Goal: Task Accomplishment & Management: Manage account settings

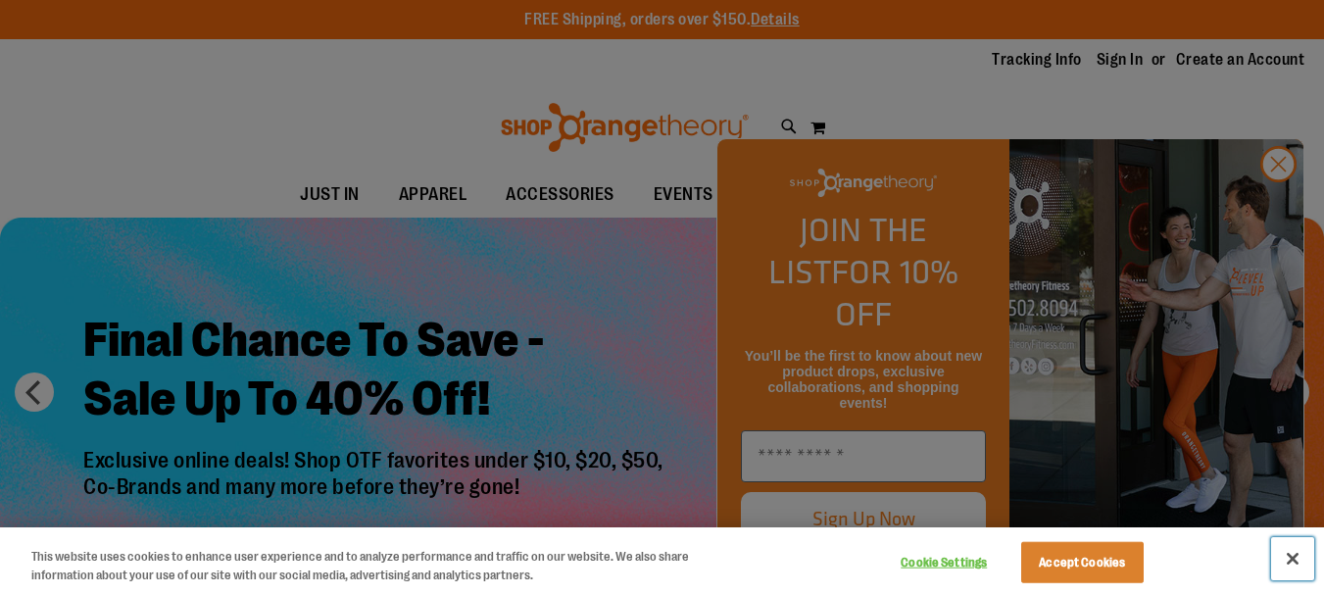
click at [1295, 567] on button "Close" at bounding box center [1292, 558] width 43 height 43
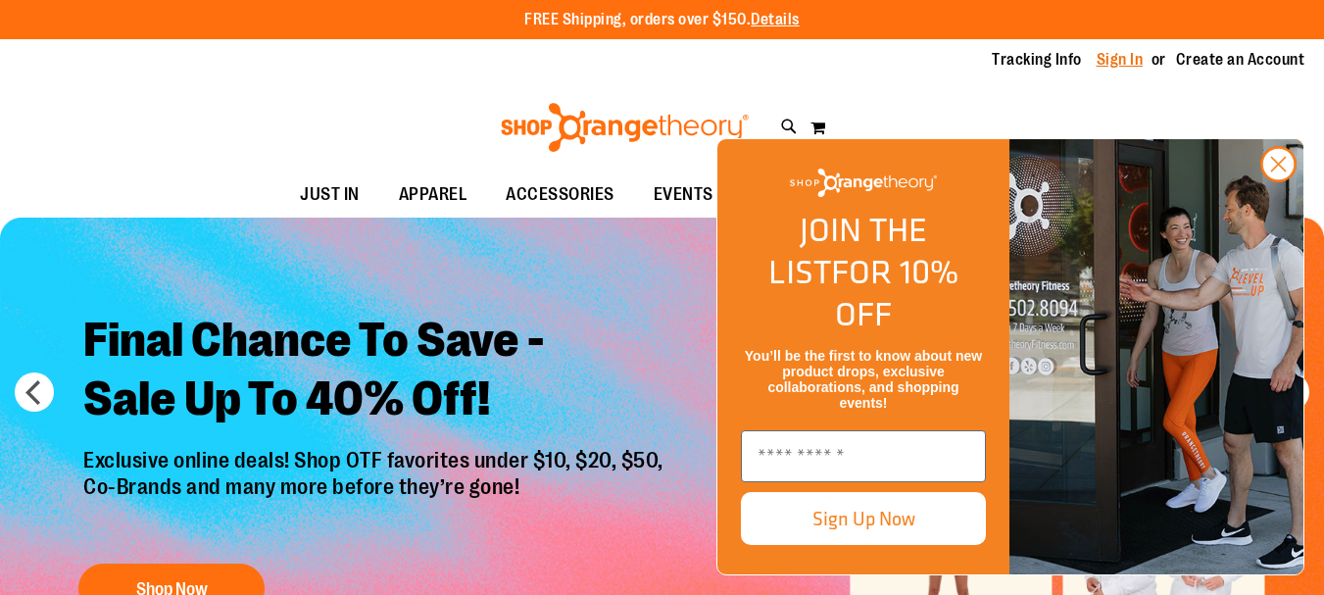
click at [1097, 64] on link "Sign In" at bounding box center [1120, 60] width 47 height 22
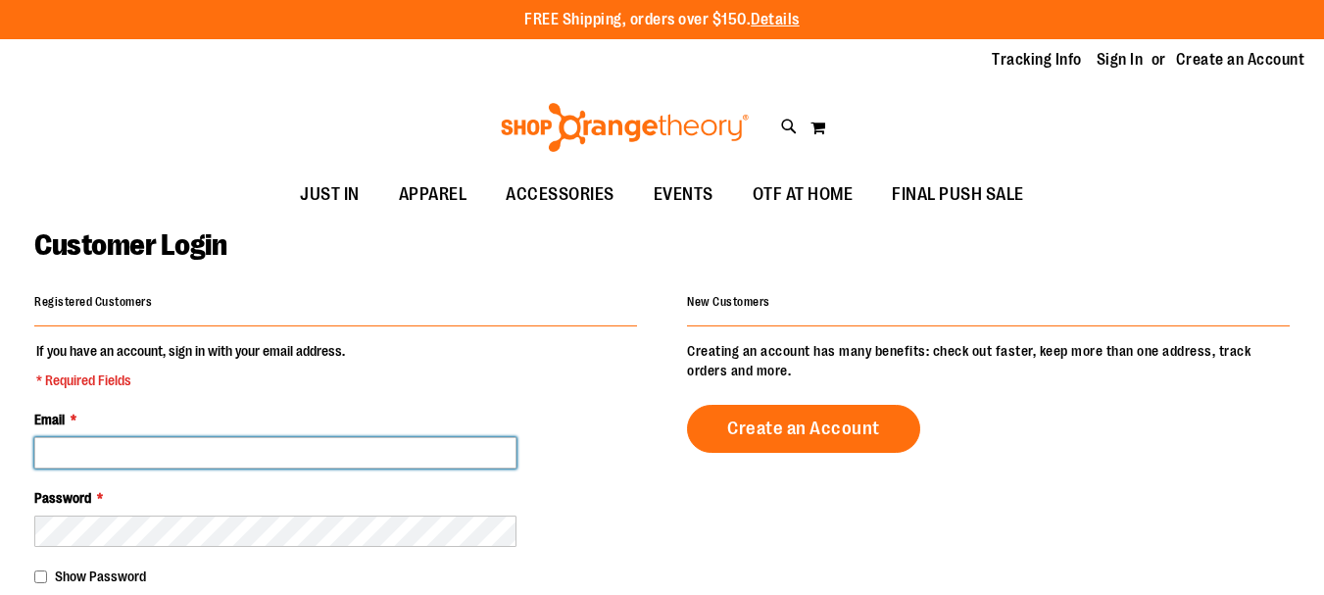
click at [287, 453] on input "Email *" at bounding box center [275, 452] width 482 height 31
type input "**********"
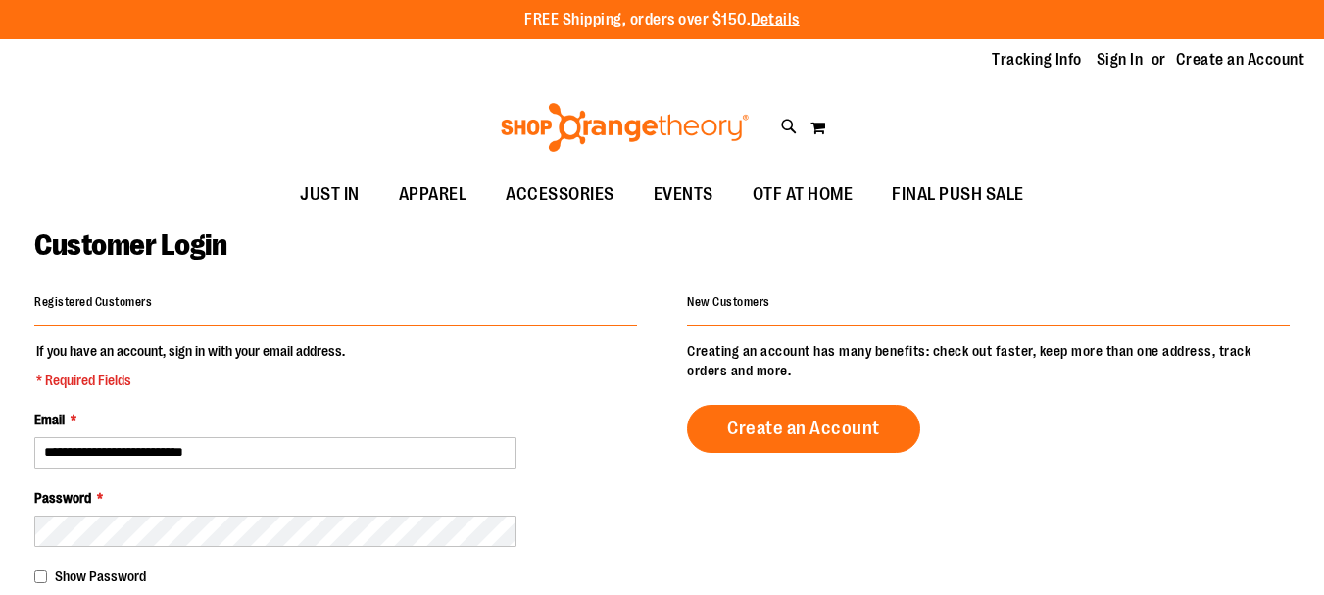
click at [1217, 164] on div "Toggle Nav Search Popular Suggestions Advanced Search" at bounding box center [662, 127] width 1324 height 90
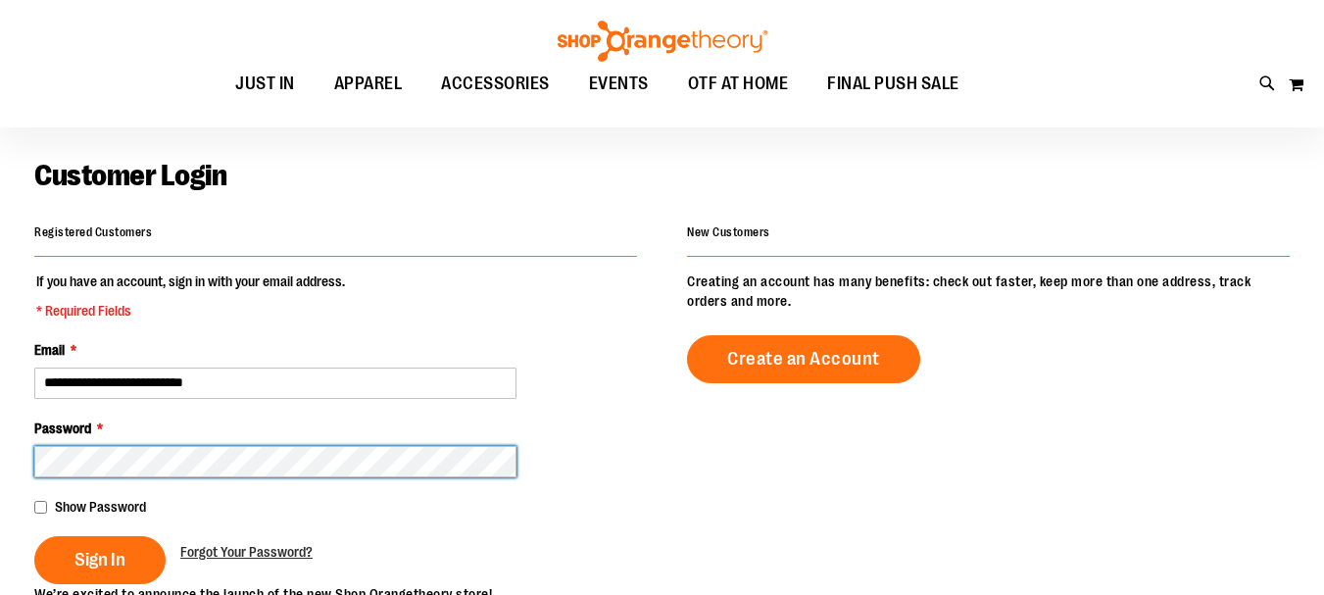
scroll to position [71, 0]
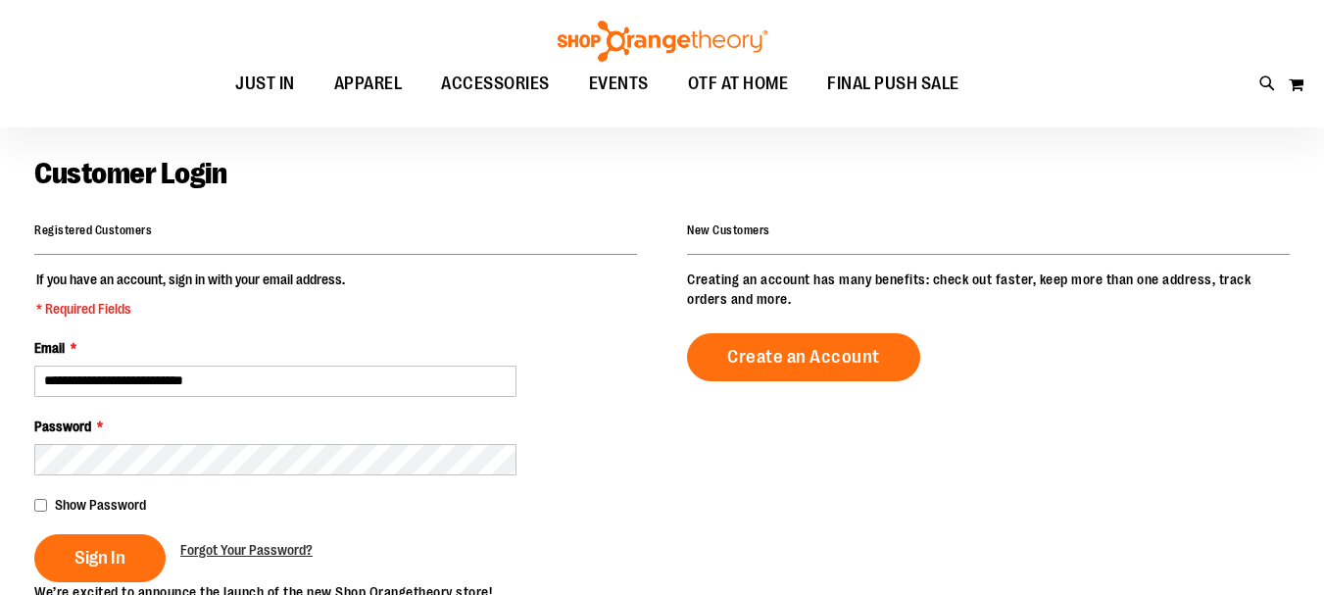
click at [133, 512] on span "Show Password" at bounding box center [100, 505] width 91 height 16
click at [132, 540] on button "Sign In" at bounding box center [99, 558] width 131 height 48
